Goal: Task Accomplishment & Management: Complete application form

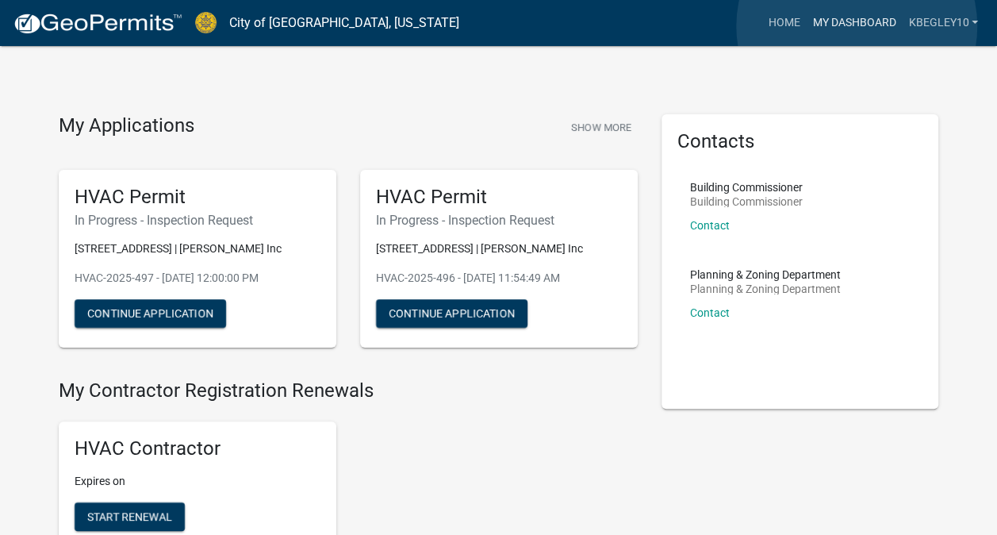
click at [857, 26] on link "My Dashboard" at bounding box center [854, 23] width 96 height 30
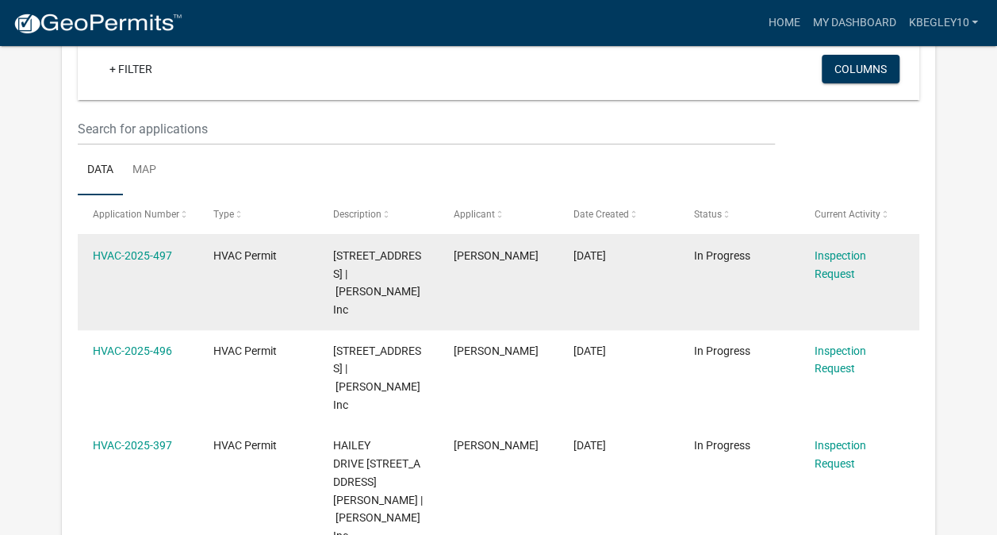
scroll to position [131, 0]
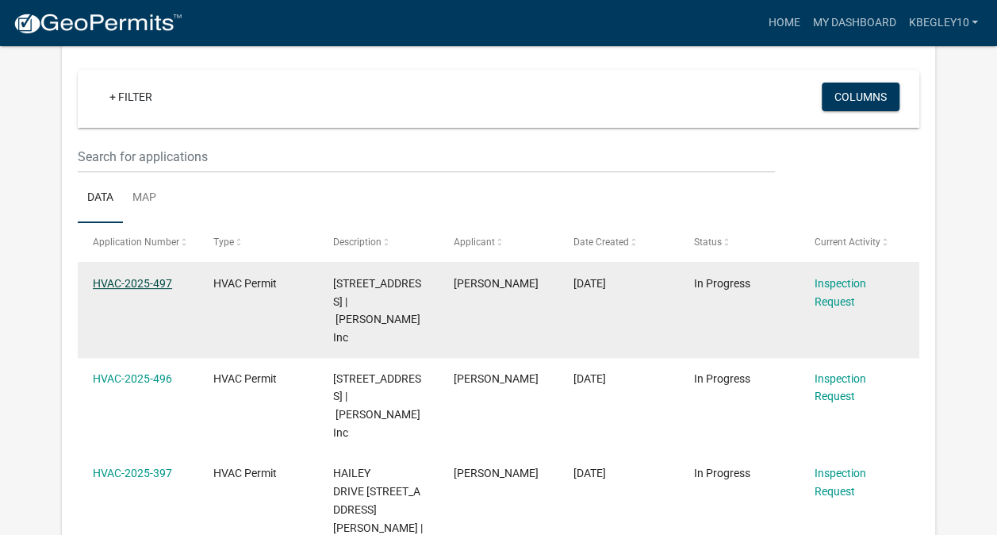
click at [140, 279] on link "HVAC-2025-497" at bounding box center [132, 283] width 79 height 13
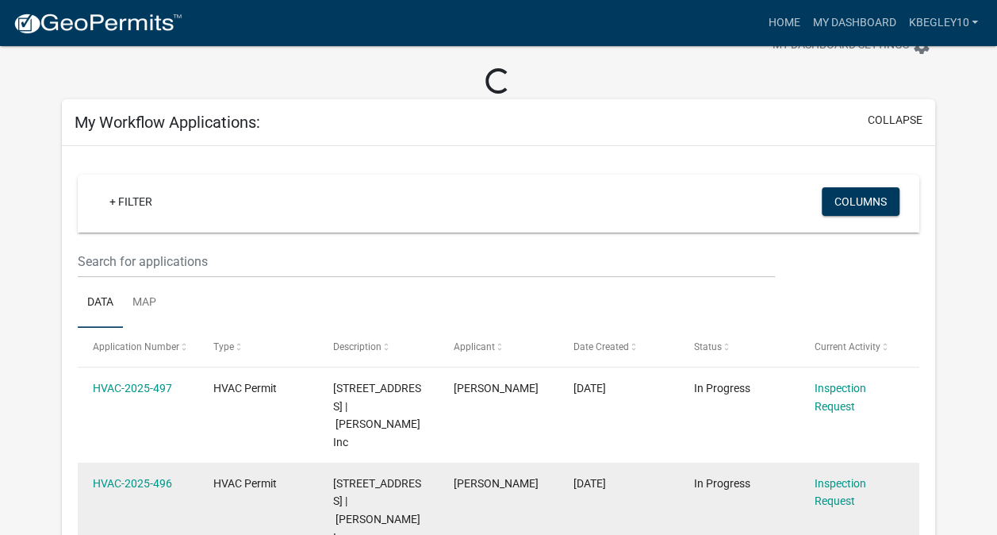
scroll to position [79, 0]
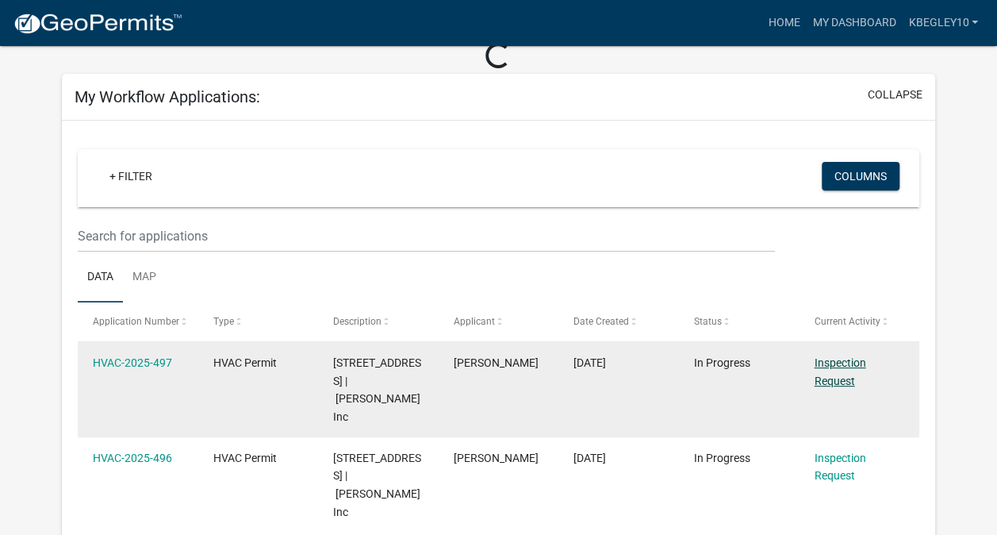
click at [831, 360] on link "Inspection Request" at bounding box center [840, 371] width 52 height 31
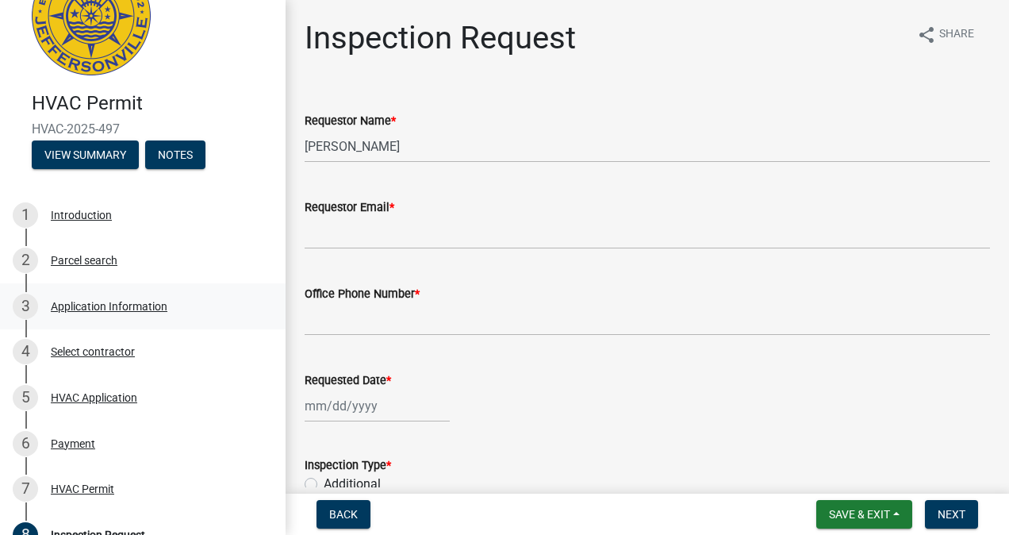
scroll to position [79, 0]
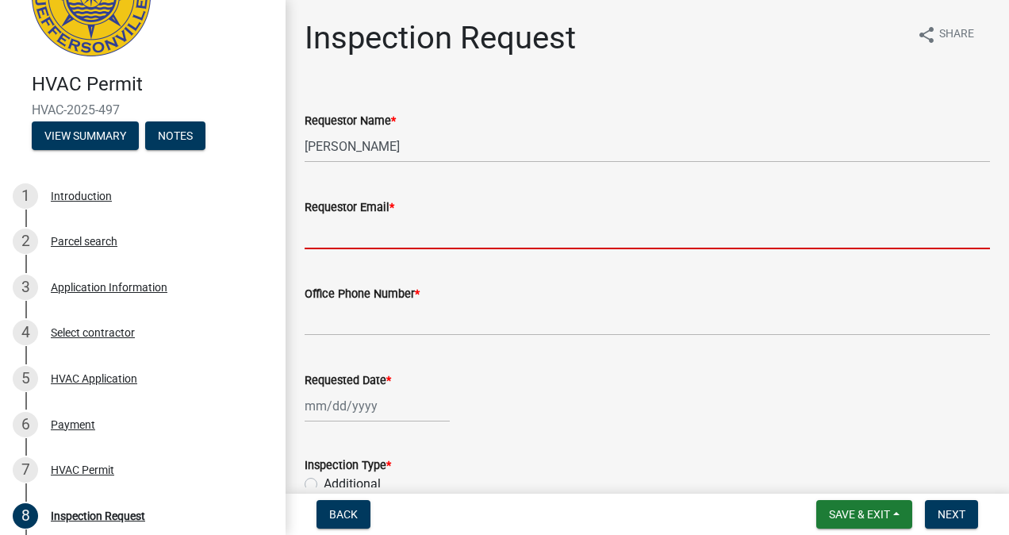
click at [374, 235] on input "Requestor Email *" at bounding box center [647, 233] width 685 height 33
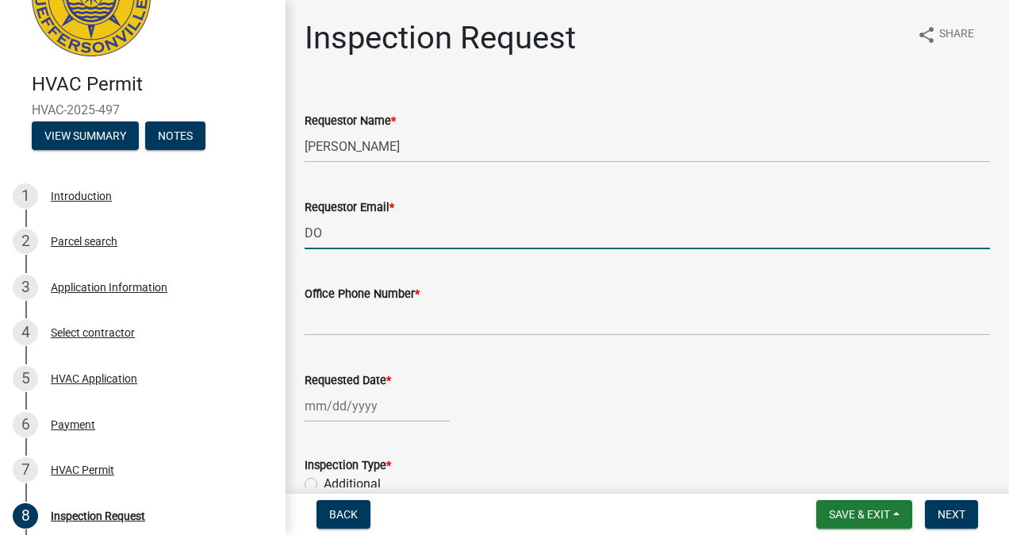
type input "D"
type input "[PERSON_NAME][EMAIL_ADDRESS][PERSON_NAME][DOMAIN_NAME]"
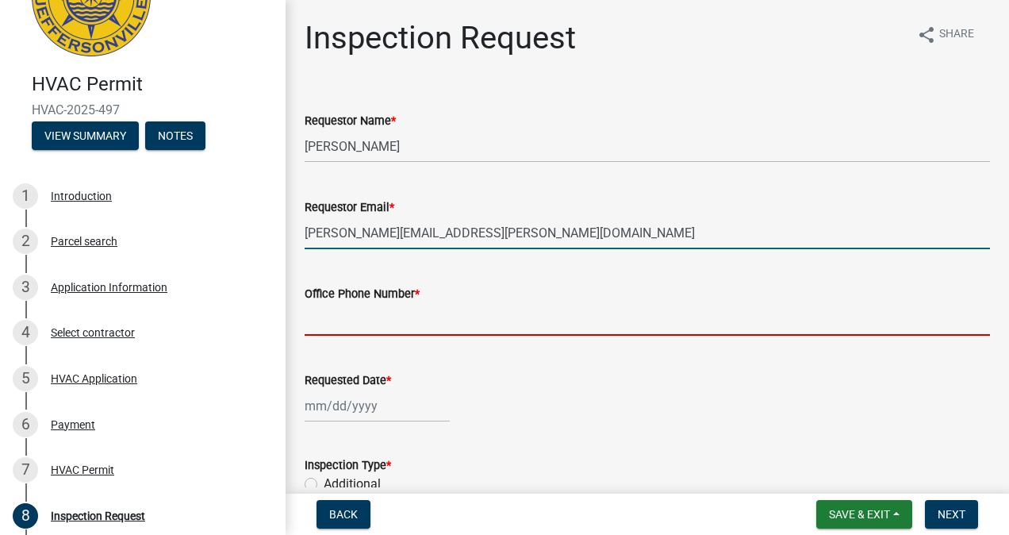
click at [430, 313] on input "Office Phone Number *" at bounding box center [647, 319] width 685 height 33
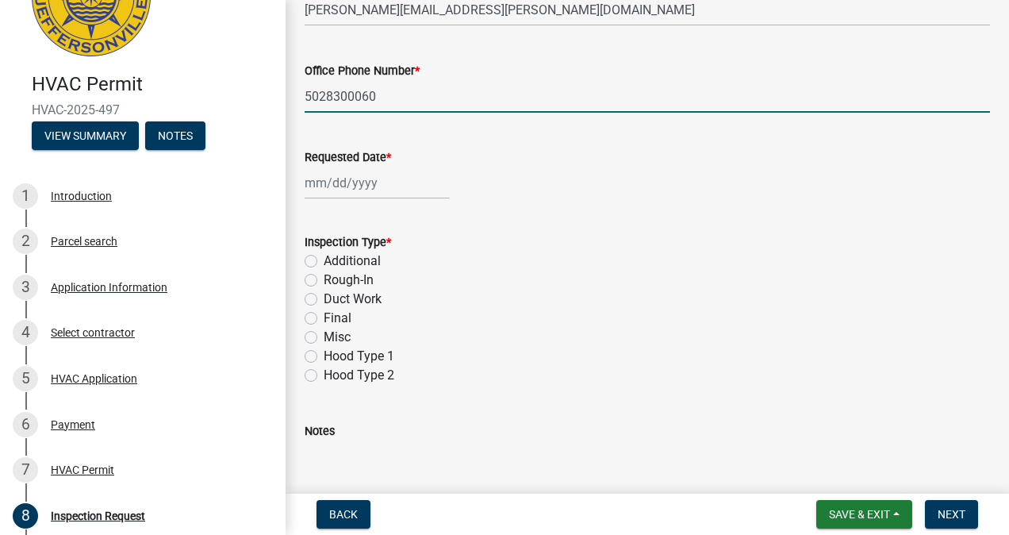
scroll to position [238, 0]
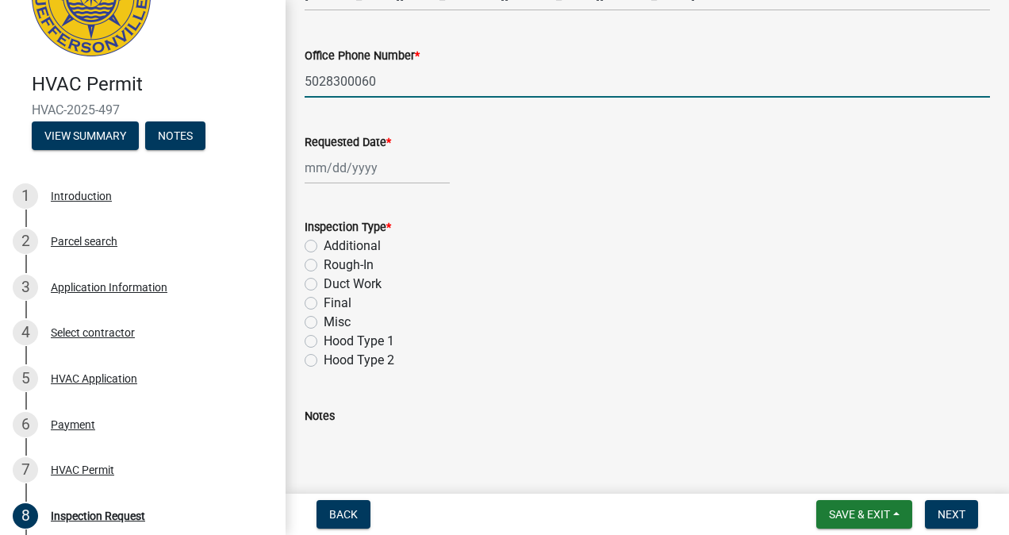
type input "5028300060"
click at [352, 167] on div at bounding box center [377, 168] width 145 height 33
select select "8"
select select "2025"
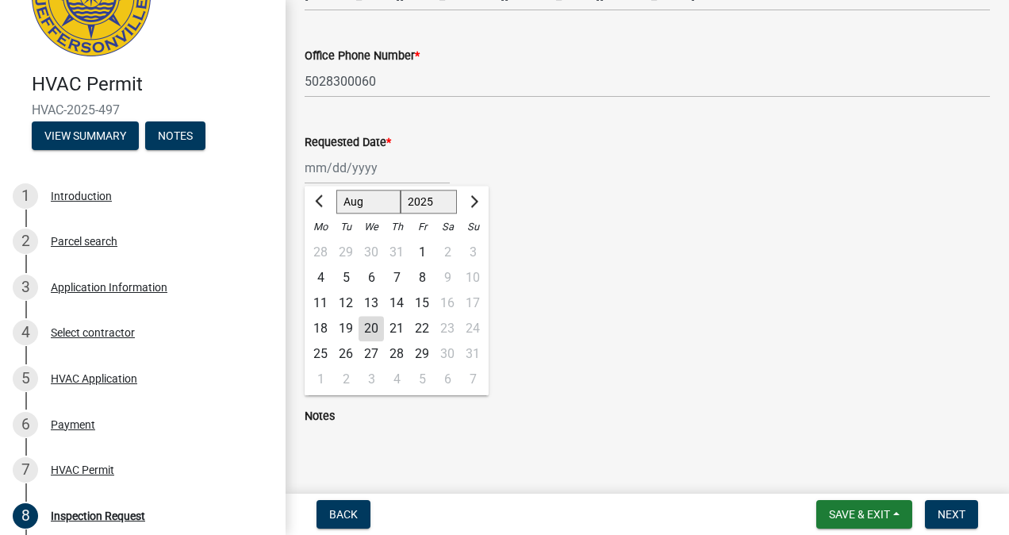
click at [397, 326] on div "21" at bounding box center [396, 328] width 25 height 25
type input "[DATE]"
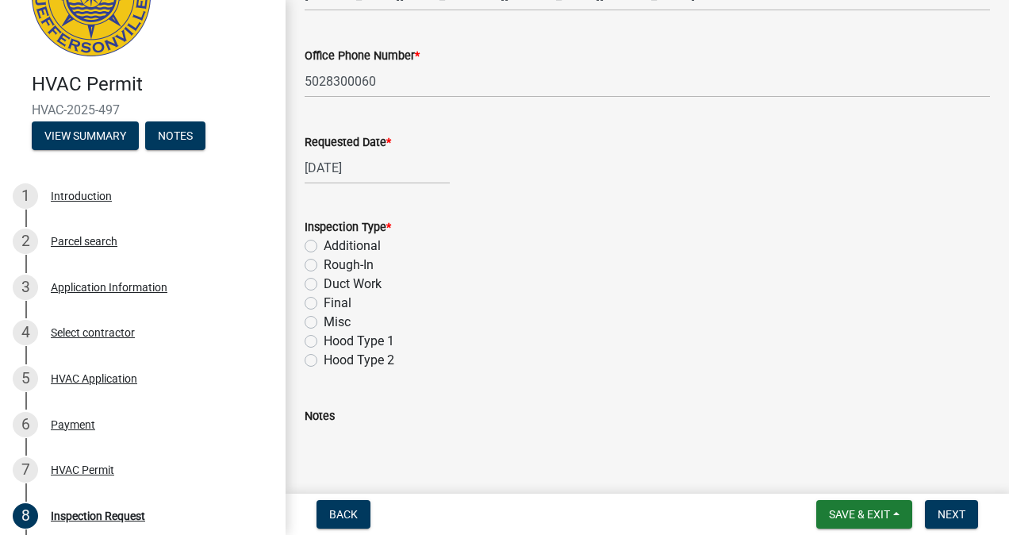
drag, startPoint x: 313, startPoint y: 264, endPoint x: 374, endPoint y: 305, distance: 73.3
click at [324, 267] on label "Rough-In" at bounding box center [349, 264] width 50 height 19
click at [324, 266] on input "Rough-In" at bounding box center [329, 260] width 10 height 10
radio input "true"
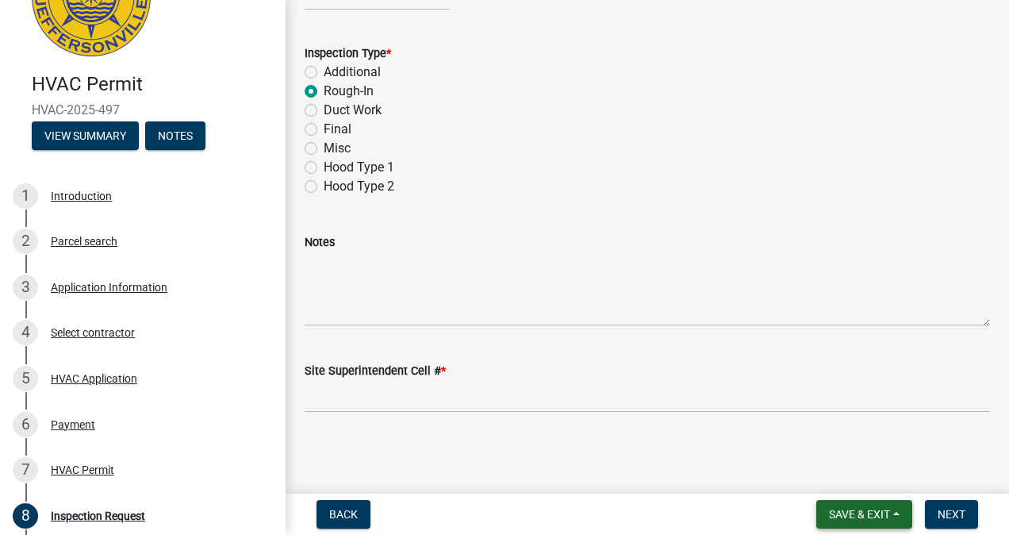
click at [862, 510] on span "Save & Exit" at bounding box center [859, 514] width 61 height 13
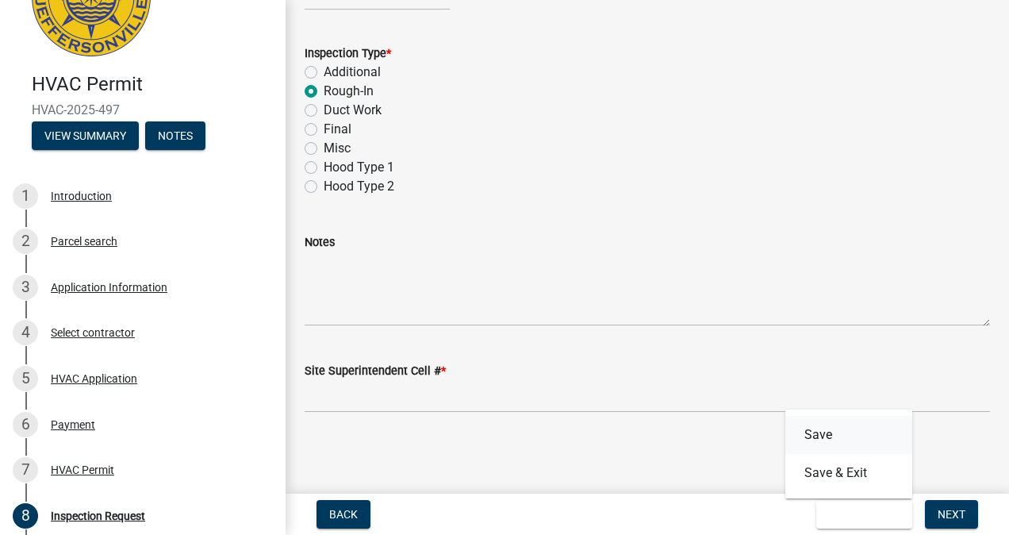
click at [816, 432] on button "Save" at bounding box center [848, 435] width 127 height 38
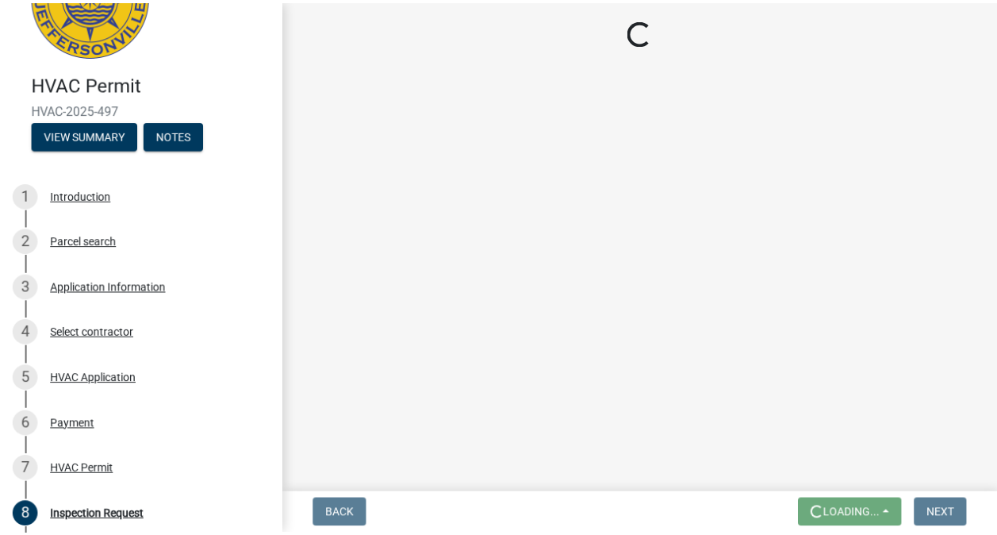
scroll to position [0, 0]
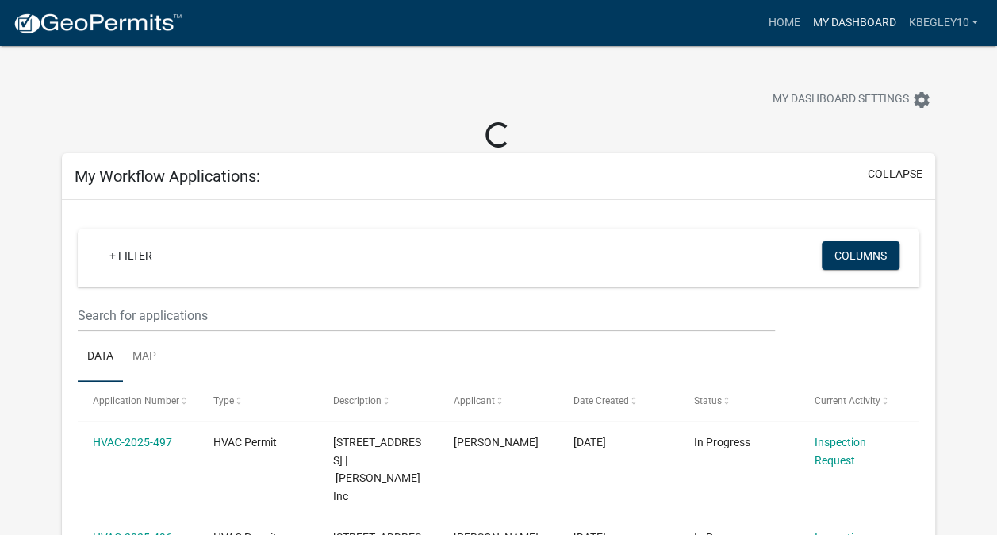
click at [862, 27] on link "My Dashboard" at bounding box center [854, 23] width 96 height 30
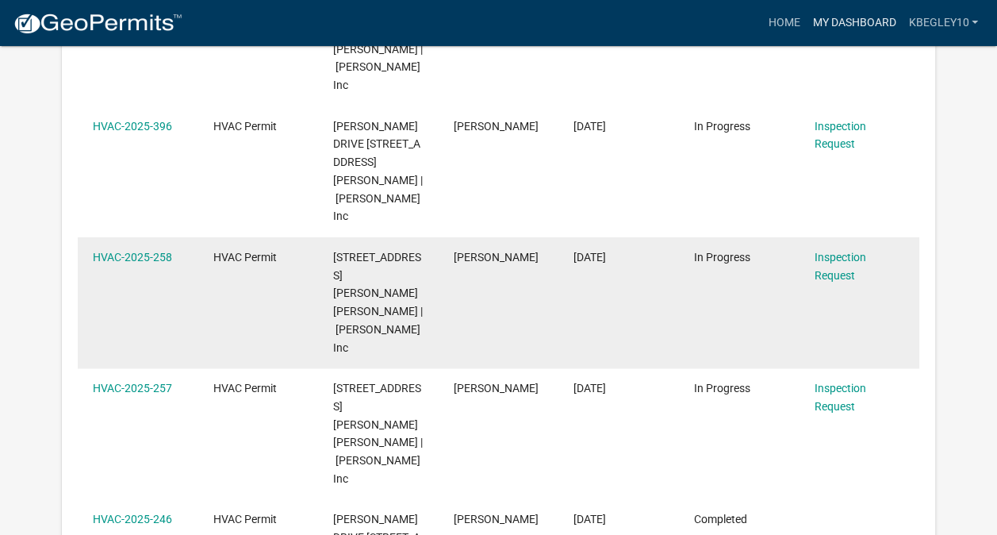
scroll to position [635, 0]
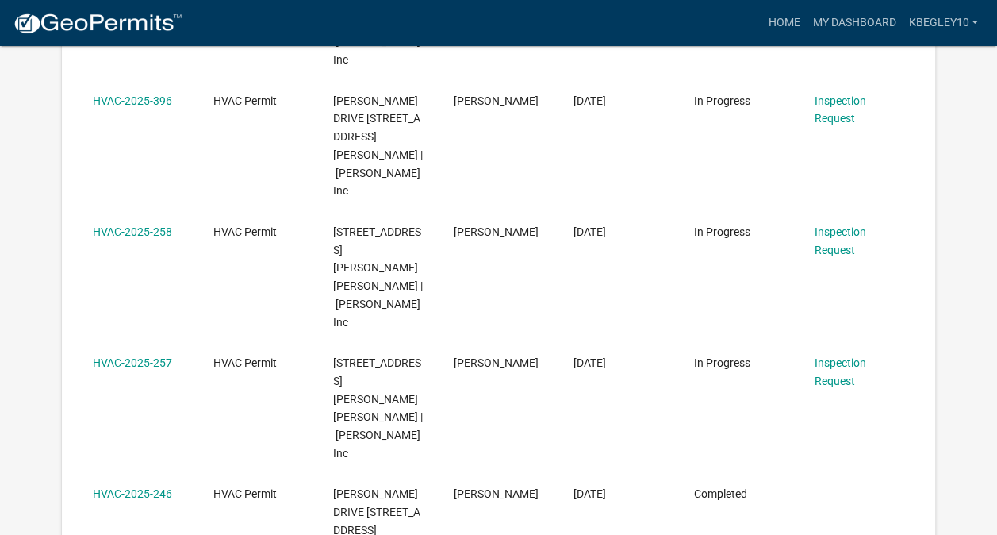
drag, startPoint x: 140, startPoint y: 347, endPoint x: 153, endPoint y: 357, distance: 16.5
click at [140, 487] on link "HVAC-2025-246" at bounding box center [132, 493] width 79 height 13
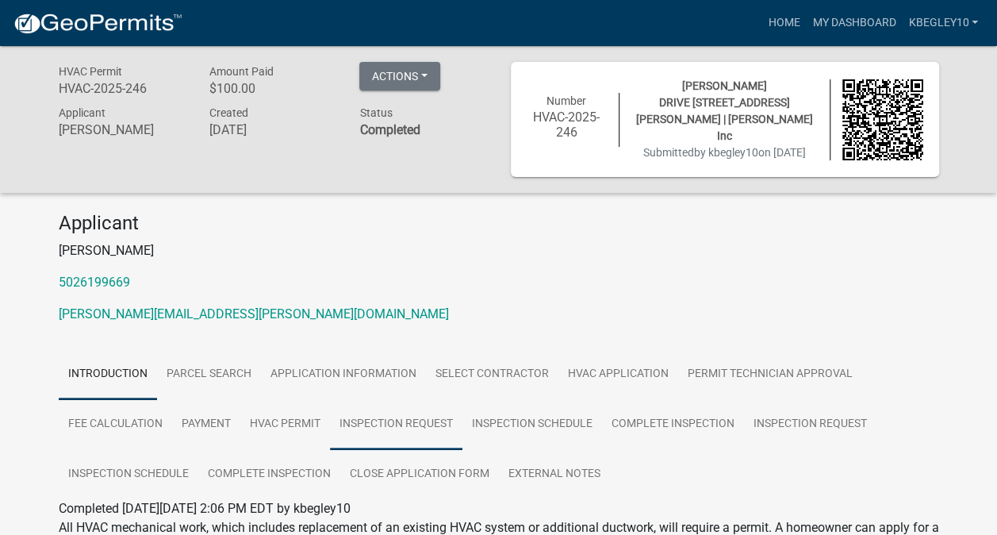
click at [428, 424] on link "Inspection Request" at bounding box center [396, 424] width 132 height 51
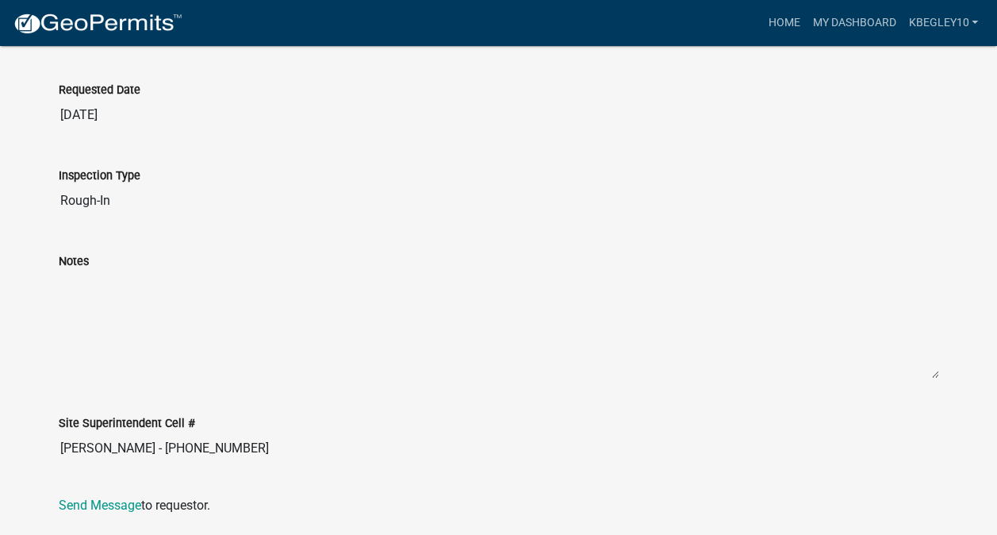
scroll to position [758, 0]
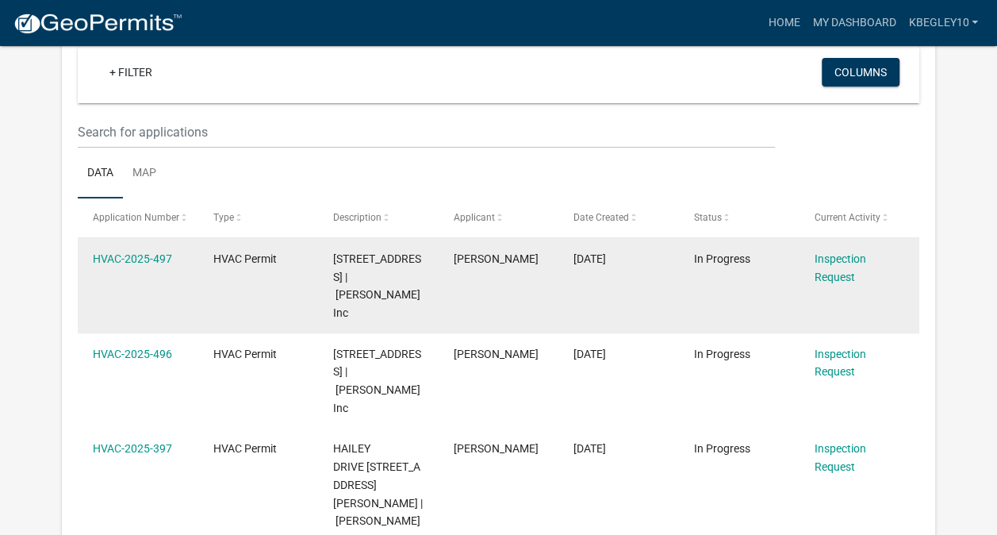
scroll to position [131, 0]
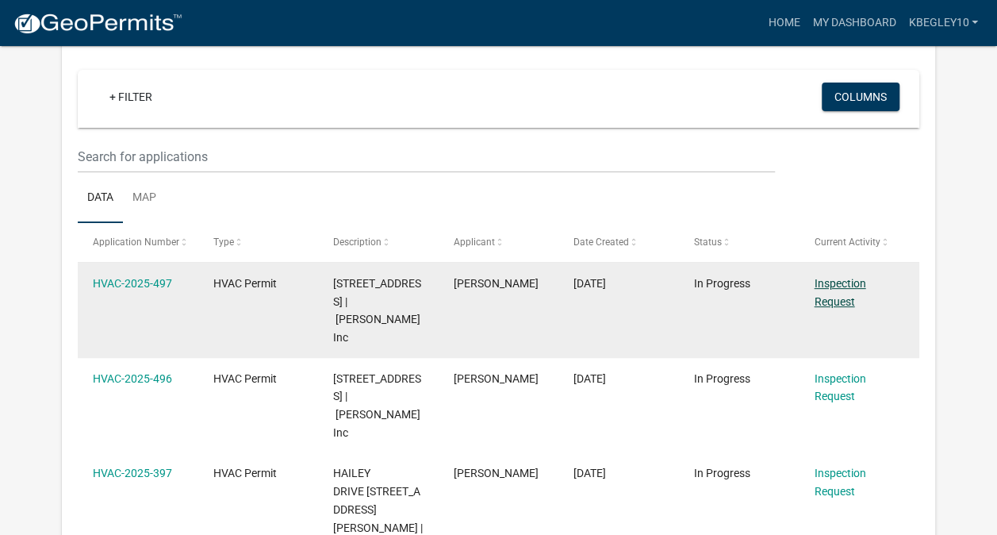
click at [838, 288] on link "Inspection Request" at bounding box center [840, 292] width 52 height 31
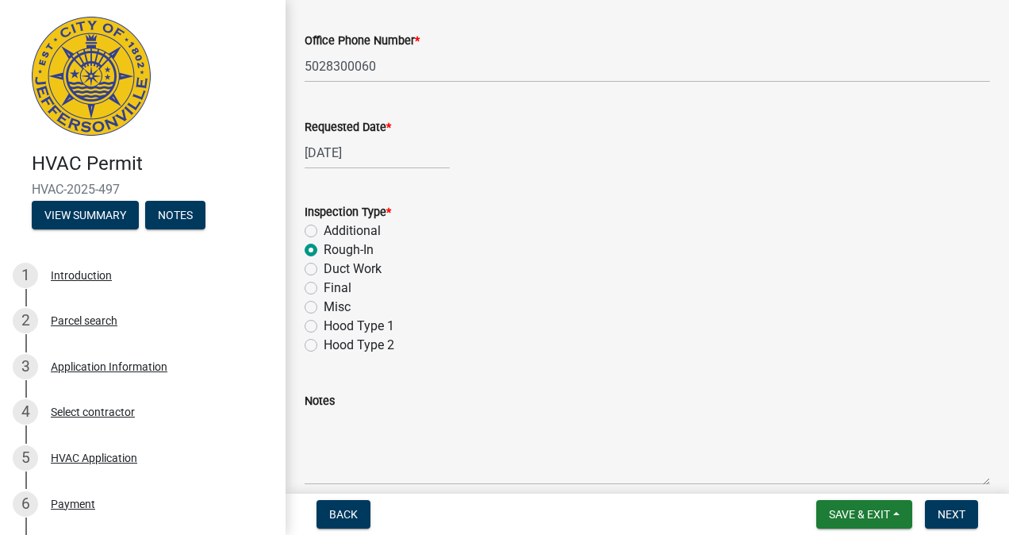
scroll to position [412, 0]
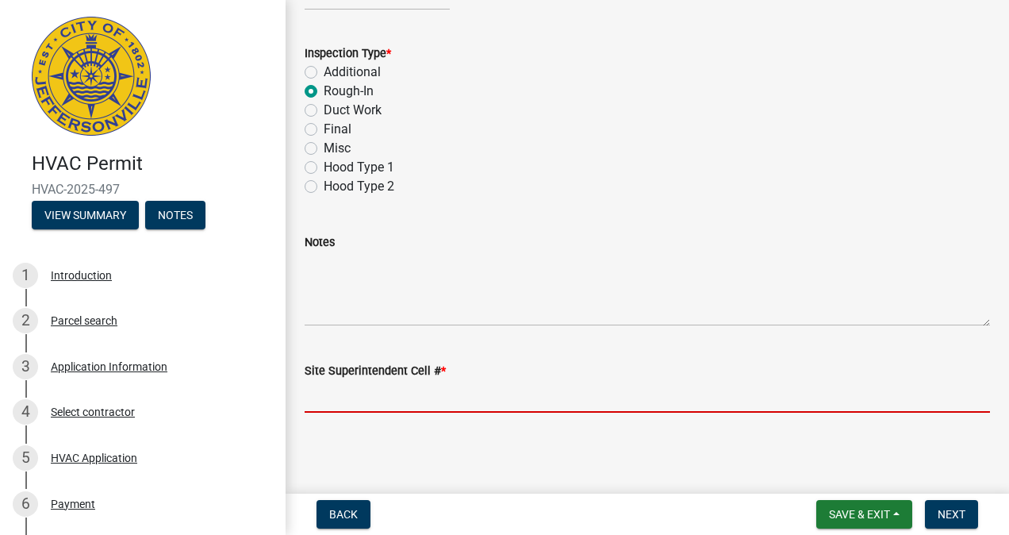
click at [358, 401] on input "Site Superintendent Cell # *" at bounding box center [647, 396] width 685 height 33
type input "b"
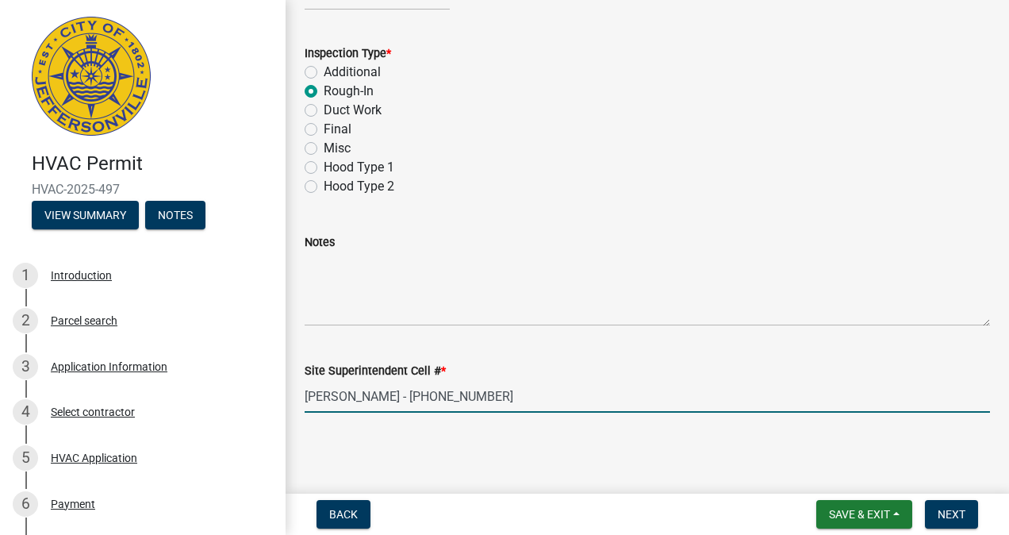
drag, startPoint x: 478, startPoint y: 393, endPoint x: 287, endPoint y: 393, distance: 191.2
click at [287, 393] on div "Inspection Request share Share Requestor Name * [PERSON_NAME] Requestor Email *…" at bounding box center [648, 23] width 724 height 832
type input "[PERSON_NAME] - [PHONE_NUMBER]"
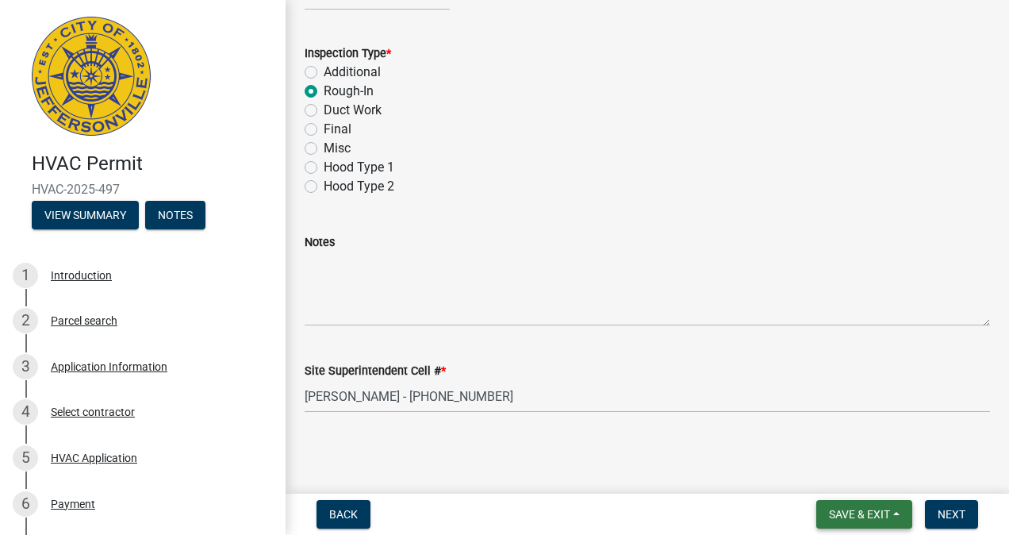
click at [882, 514] on span "Save & Exit" at bounding box center [859, 514] width 61 height 13
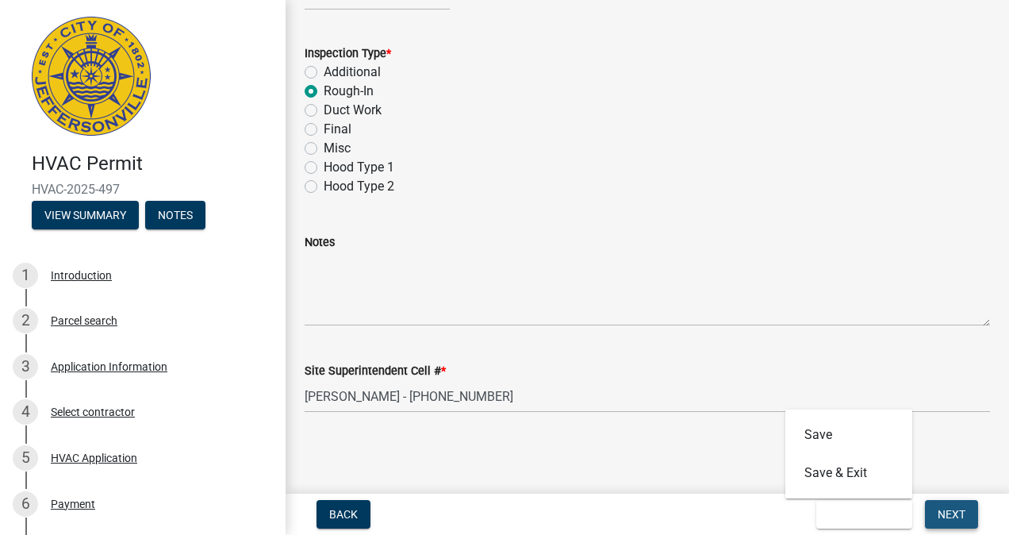
click at [945, 514] on span "Next" at bounding box center [952, 514] width 28 height 13
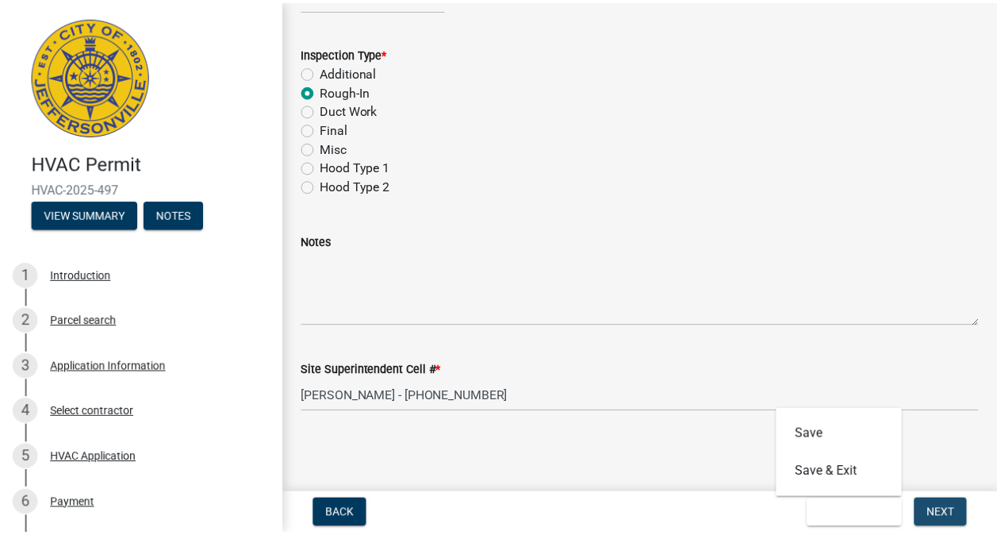
scroll to position [0, 0]
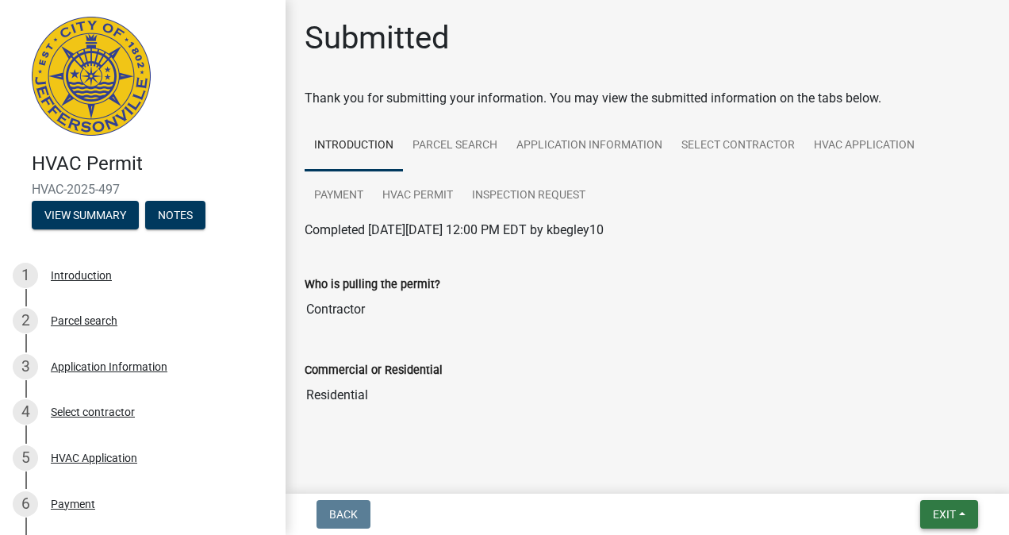
click at [947, 514] on span "Exit" at bounding box center [944, 514] width 23 height 13
click at [892, 473] on button "Save & Exit" at bounding box center [915, 473] width 127 height 38
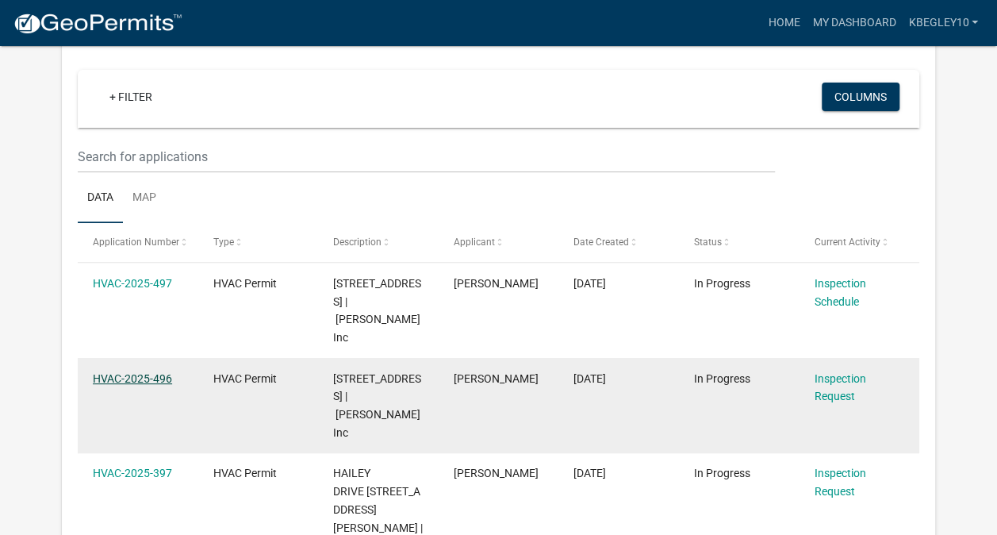
scroll to position [131, 0]
click at [149, 377] on link "HVAC-2025-496" at bounding box center [132, 378] width 79 height 13
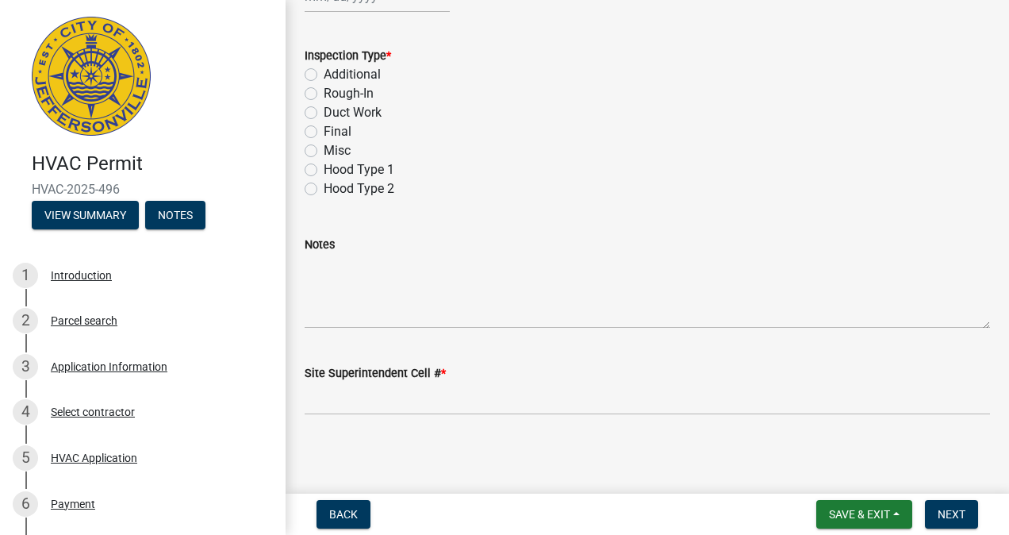
scroll to position [412, 0]
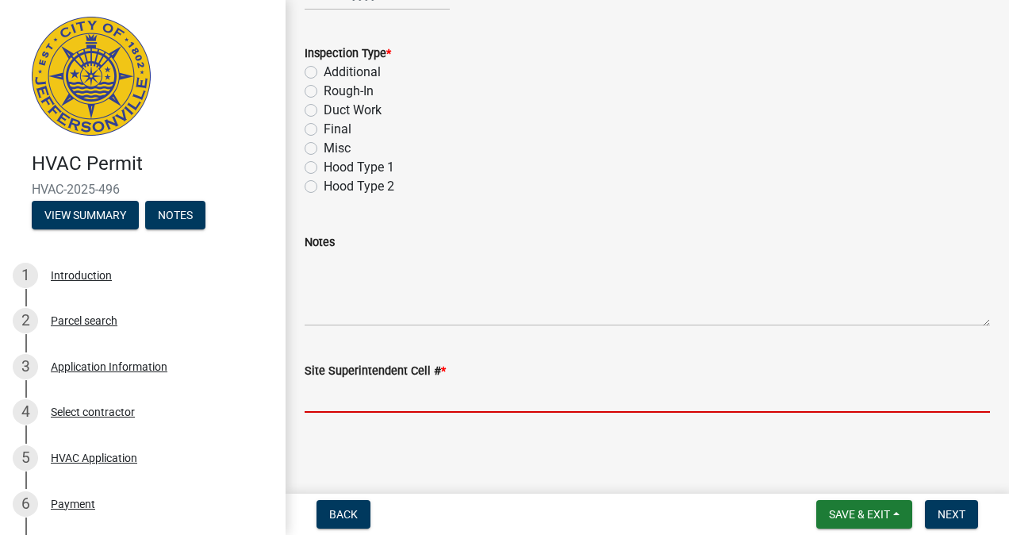
click at [340, 390] on input "Site Superintendent Cell # *" at bounding box center [647, 396] width 685 height 33
paste input "[PERSON_NAME] - [PHONE_NUMBER]"
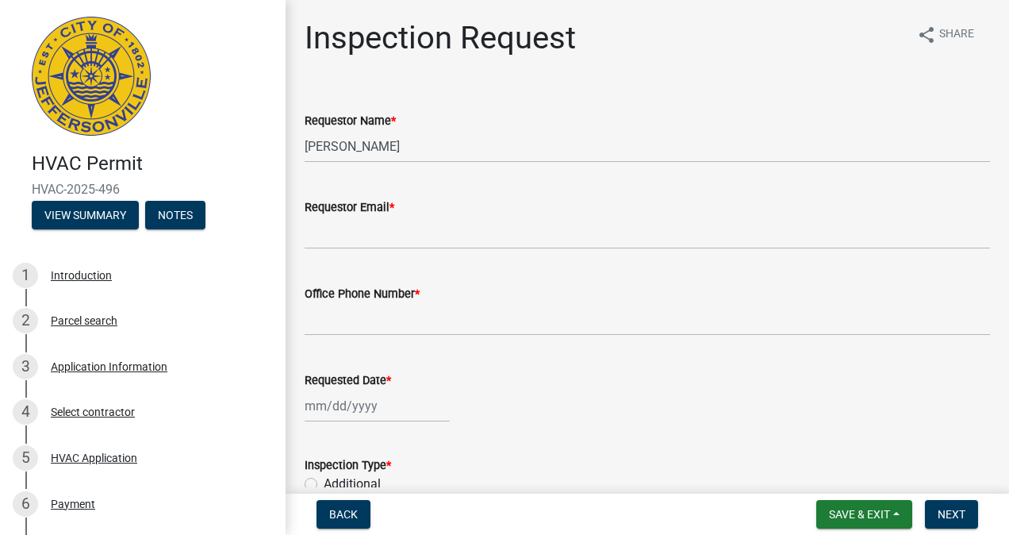
scroll to position [0, 0]
type input "[PERSON_NAME] - [PHONE_NUMBER]"
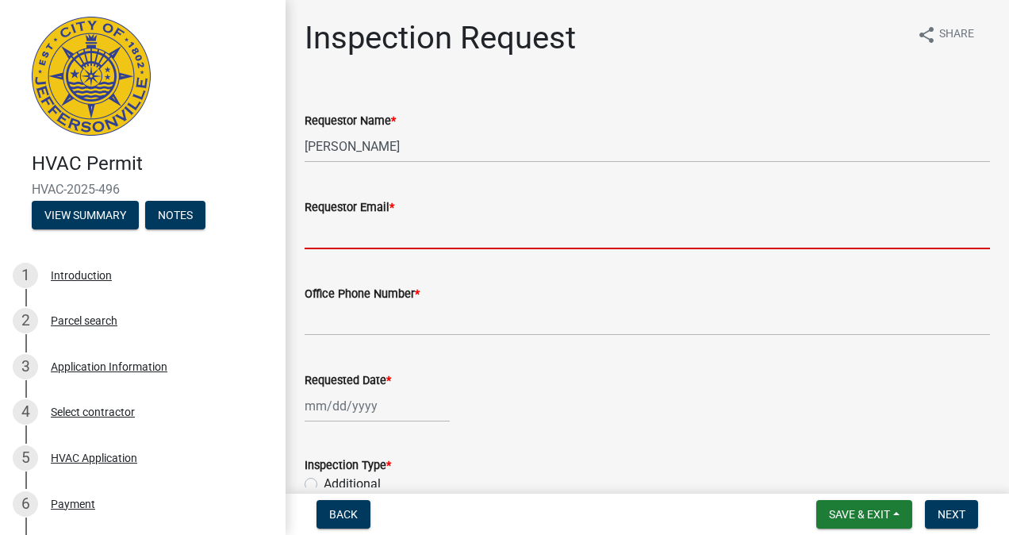
click at [344, 230] on input "Requestor Email *" at bounding box center [647, 233] width 685 height 33
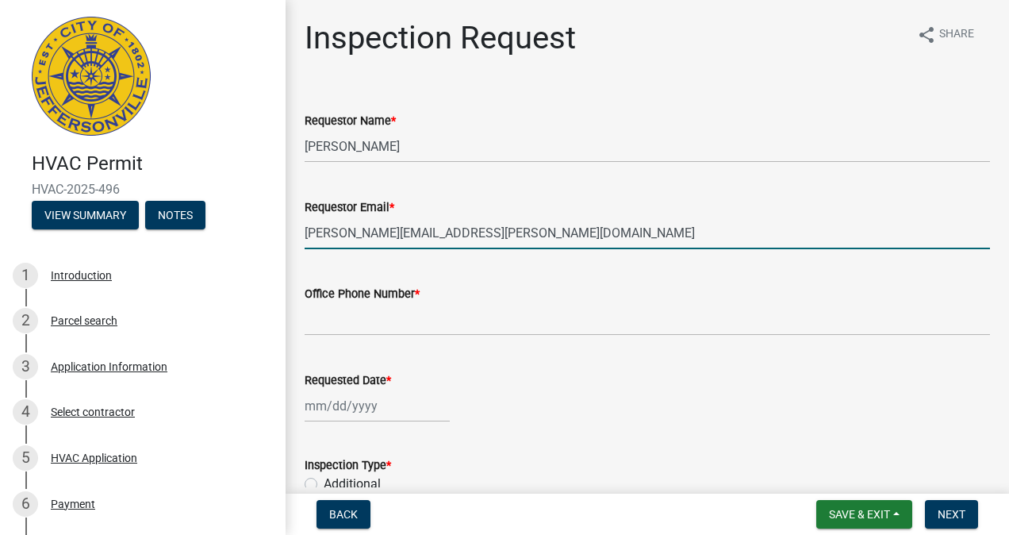
type input "[PERSON_NAME][EMAIL_ADDRESS][PERSON_NAME][DOMAIN_NAME]"
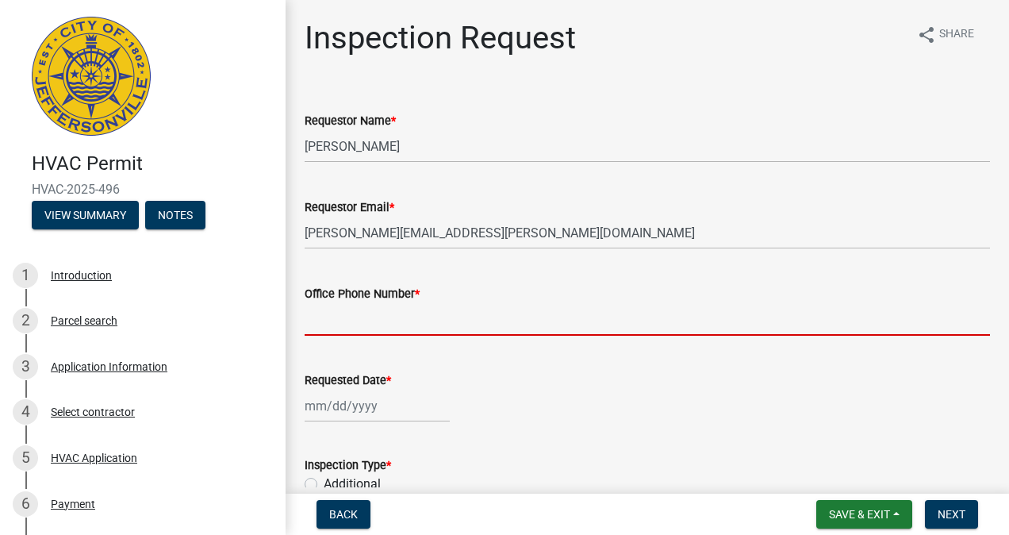
click at [389, 319] on input "Office Phone Number *" at bounding box center [647, 319] width 685 height 33
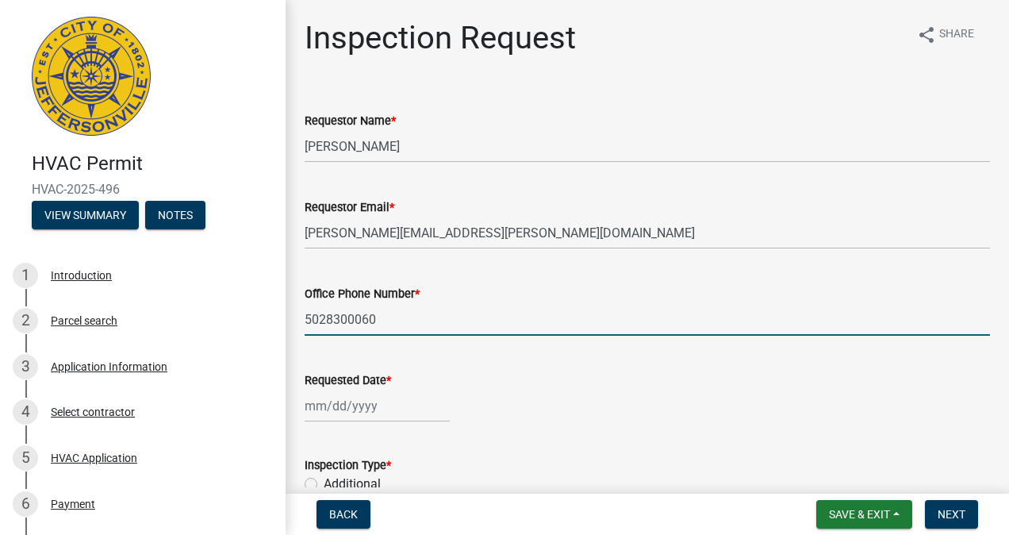
type input "5028300060"
select select "8"
select select "2025"
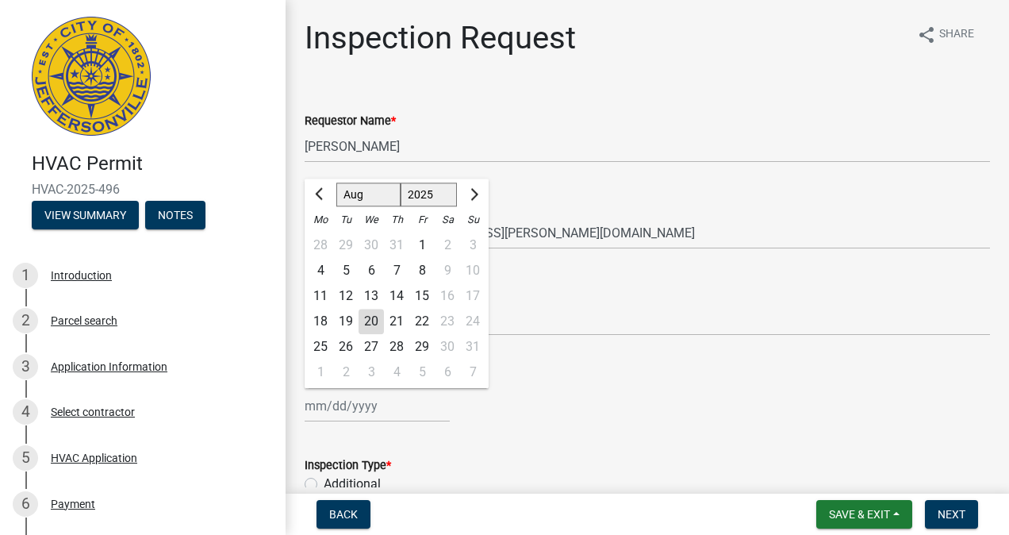
click at [332, 411] on div "[PERSON_NAME] Feb Mar Apr [PERSON_NAME][DATE] Oct Nov [DATE] 1526 1527 1528 152…" at bounding box center [377, 406] width 145 height 33
click at [405, 319] on div "21" at bounding box center [396, 321] width 25 height 25
type input "[DATE]"
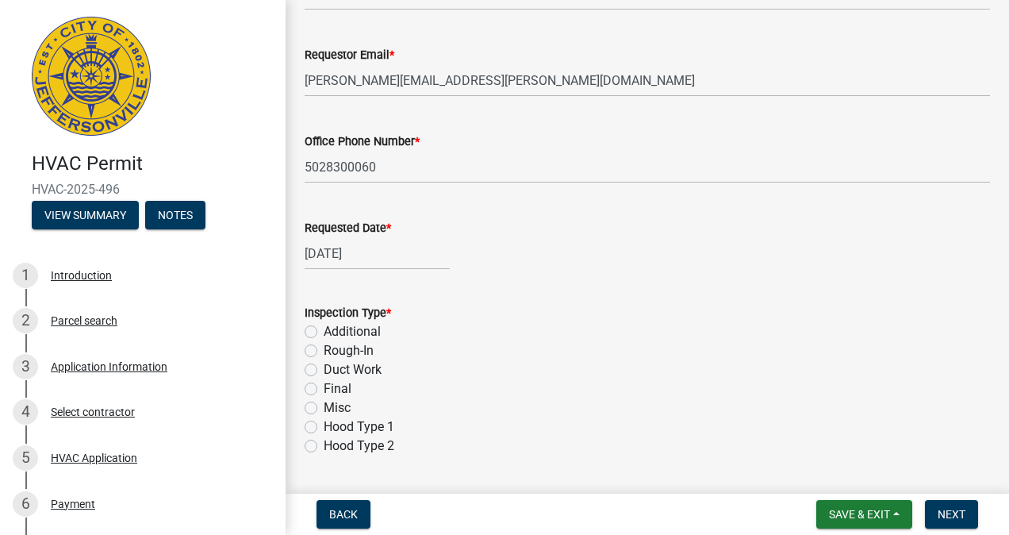
scroll to position [159, 0]
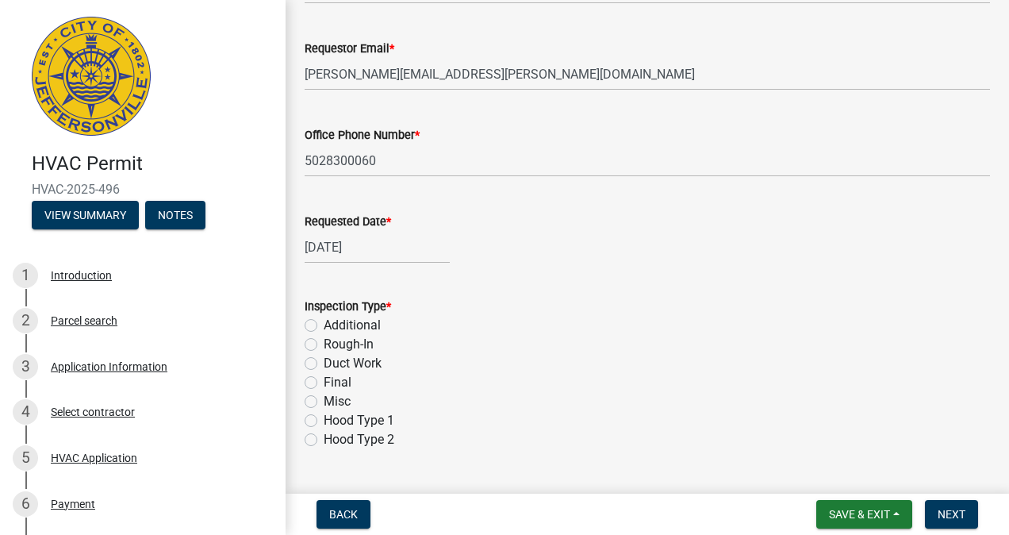
click at [324, 344] on label "Rough-In" at bounding box center [349, 344] width 50 height 19
click at [324, 344] on input "Rough-In" at bounding box center [329, 340] width 10 height 10
radio input "true"
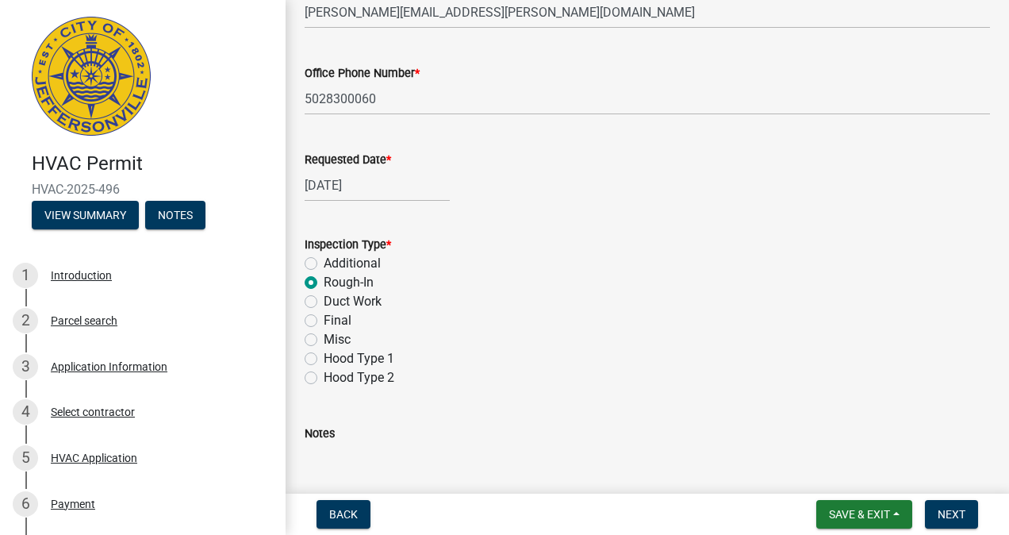
scroll to position [412, 0]
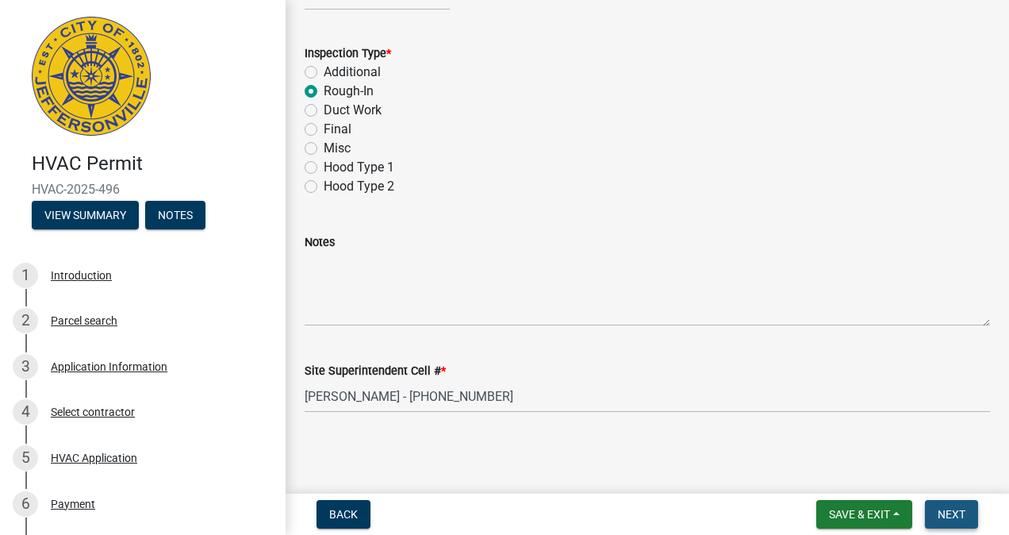
click at [950, 517] on span "Next" at bounding box center [952, 514] width 28 height 13
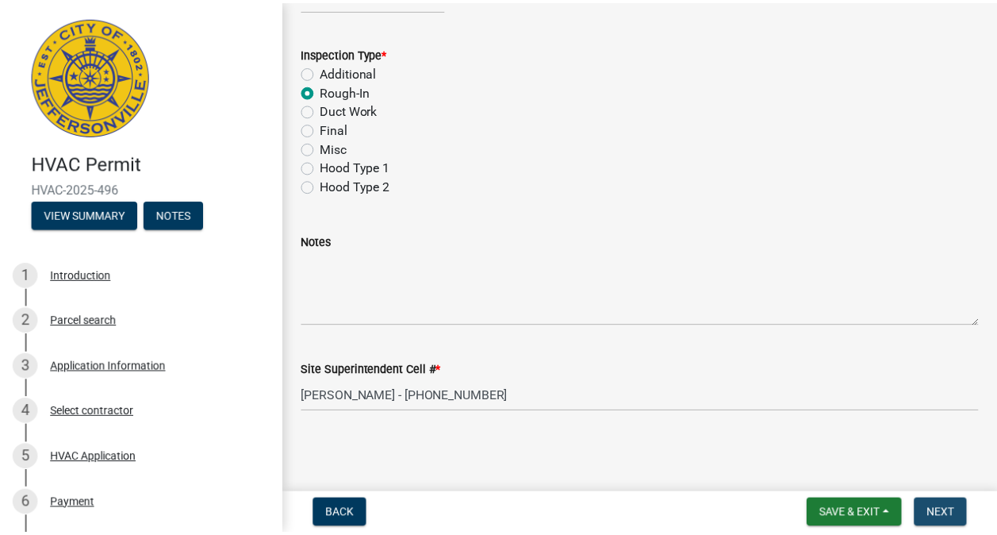
scroll to position [0, 0]
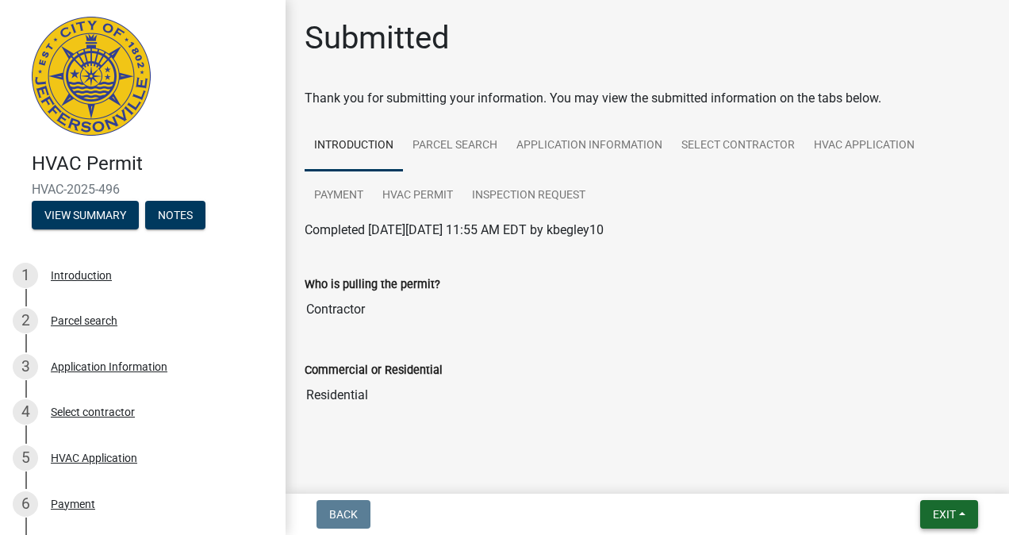
click at [939, 511] on span "Exit" at bounding box center [944, 514] width 23 height 13
click at [900, 473] on button "Save & Exit" at bounding box center [915, 473] width 127 height 38
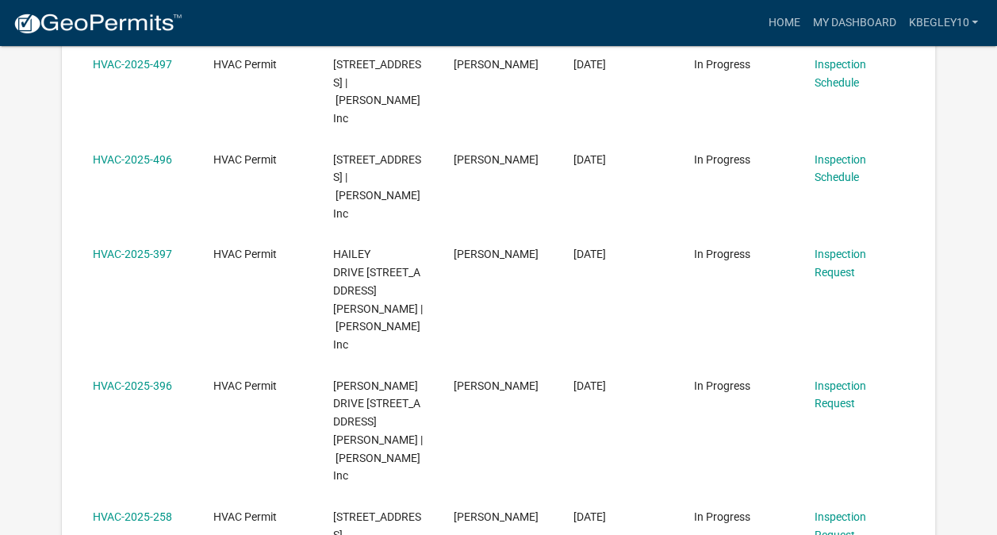
scroll to position [210, 0]
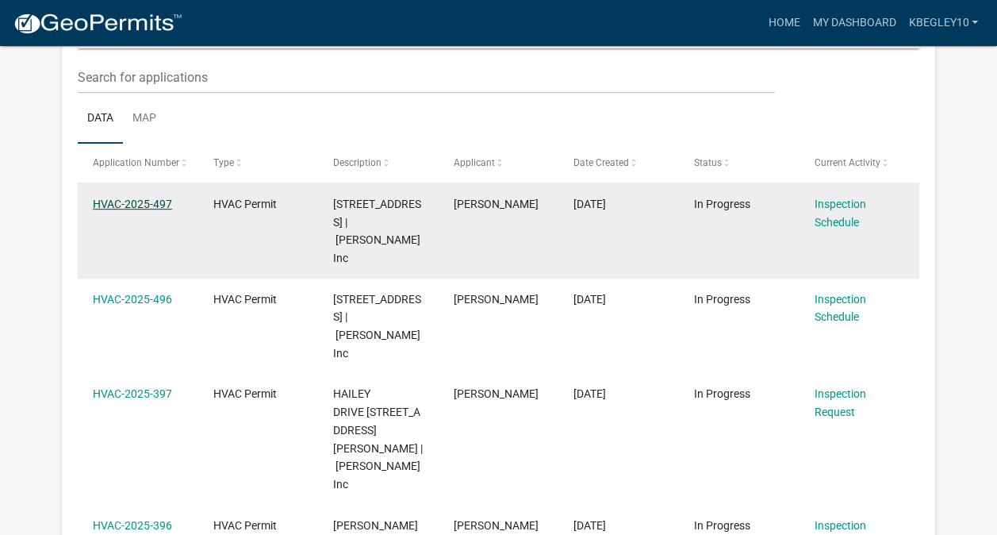
click at [149, 201] on link "HVAC-2025-497" at bounding box center [132, 204] width 79 height 13
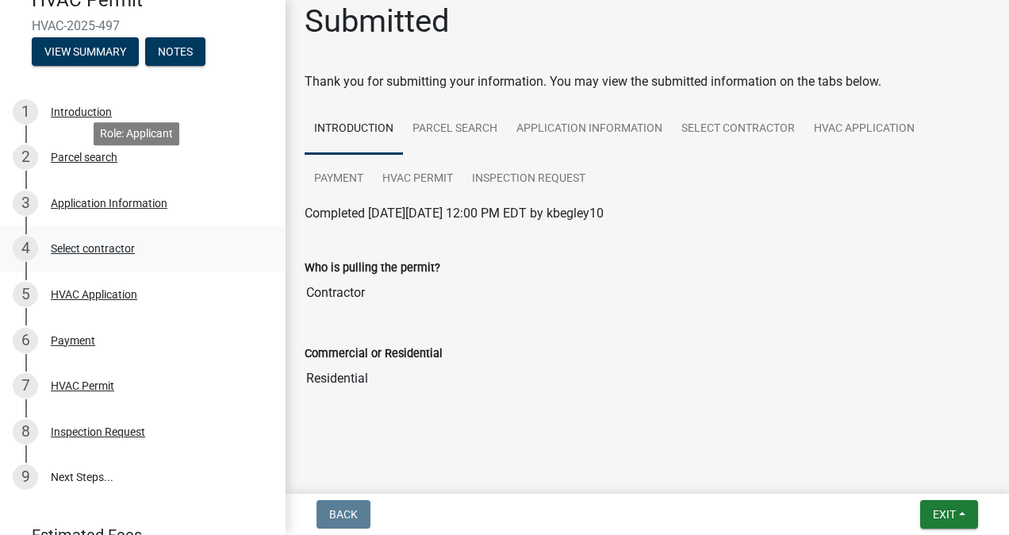
scroll to position [238, 0]
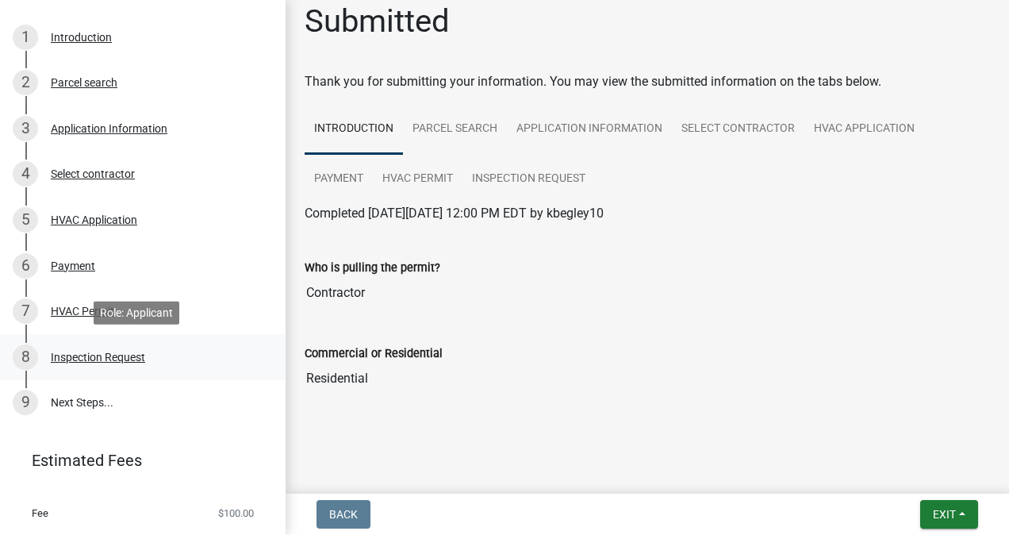
click at [120, 358] on div "Inspection Request" at bounding box center [98, 356] width 94 height 11
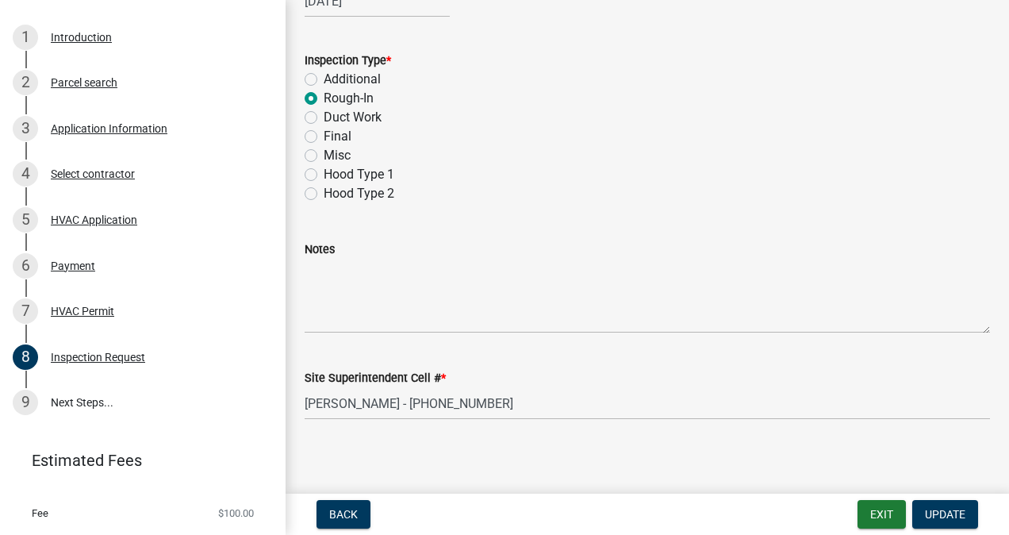
scroll to position [412, 0]
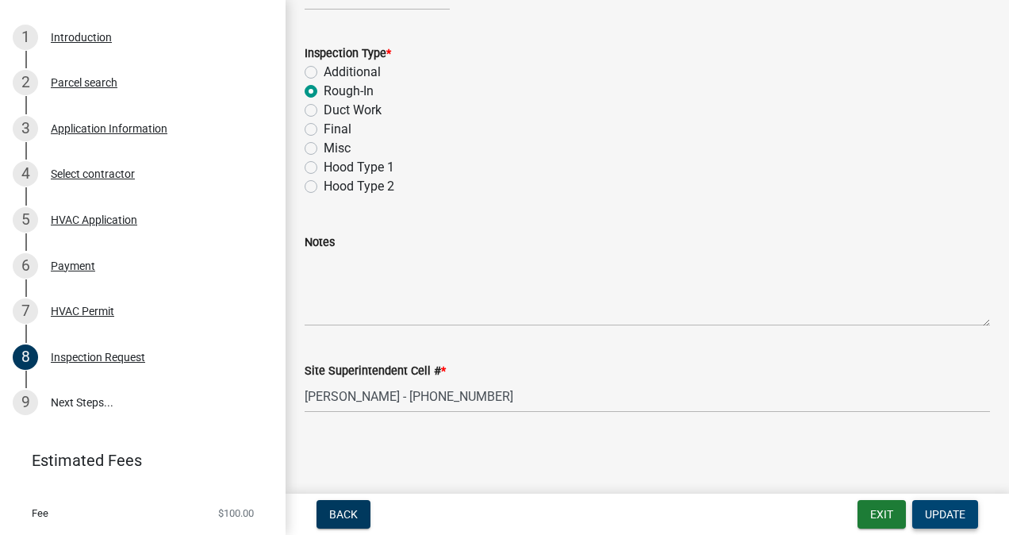
click at [935, 512] on span "Update" at bounding box center [945, 514] width 40 height 13
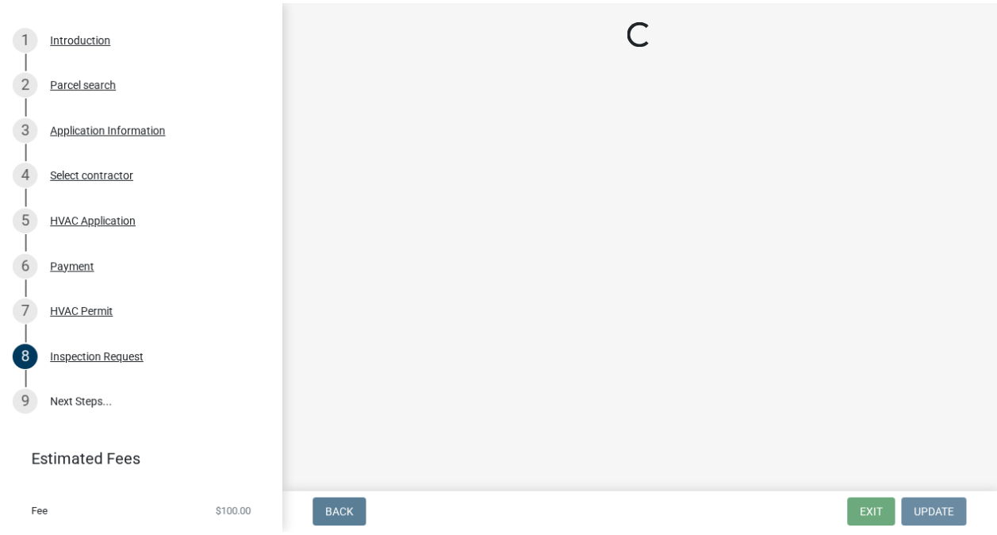
scroll to position [0, 0]
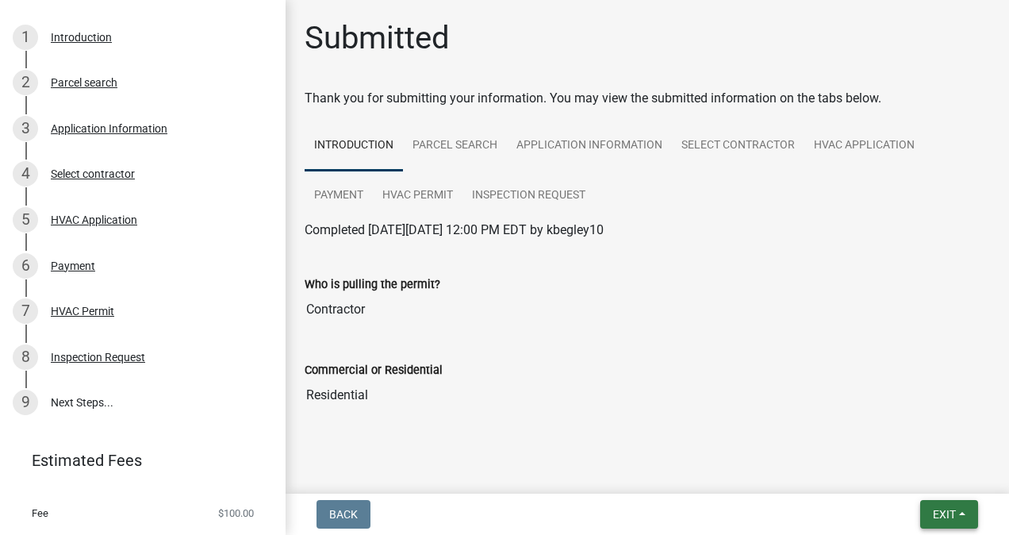
click at [954, 516] on span "Exit" at bounding box center [944, 514] width 23 height 13
click at [913, 480] on button "Save & Exit" at bounding box center [915, 473] width 127 height 38
